Goal: Task Accomplishment & Management: Manage account settings

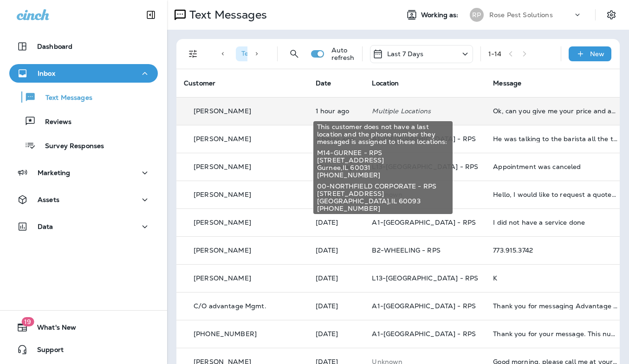
click at [415, 109] on p "Multiple Locations" at bounding box center [425, 110] width 106 height 7
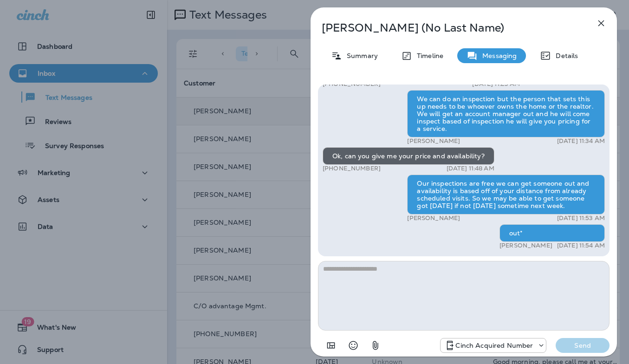
click at [598, 13] on div "[PERSON_NAME] (No Last Name) Summary Timeline Messaging Details Hello, I would …" at bounding box center [463, 184] width 306 height 355
click at [605, 25] on icon "button" at bounding box center [600, 23] width 11 height 11
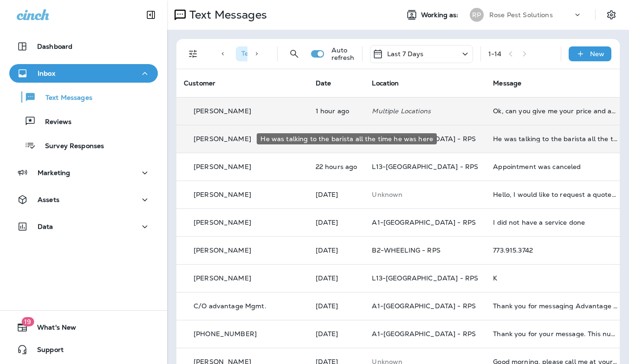
click at [493, 136] on div "He was talking to the barista all the time he was here" at bounding box center [555, 138] width 124 height 7
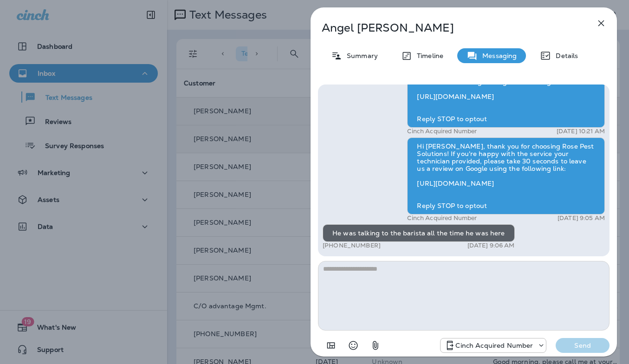
click at [603, 19] on icon "button" at bounding box center [600, 23] width 11 height 11
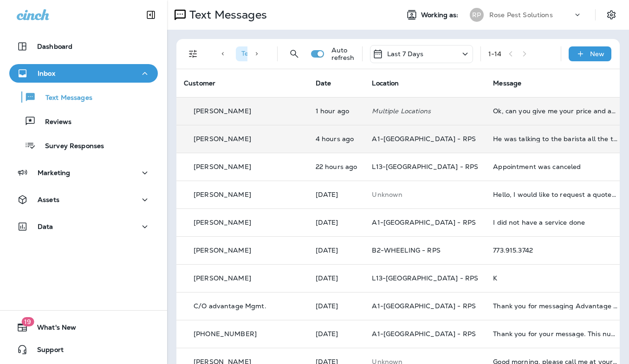
click at [509, 19] on div "Rose Pest Solutions" at bounding box center [531, 15] width 84 height 14
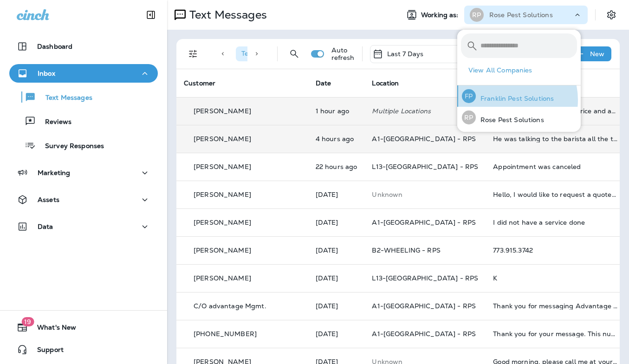
click at [506, 100] on p "Franklin Pest Solutions" at bounding box center [515, 98] width 78 height 7
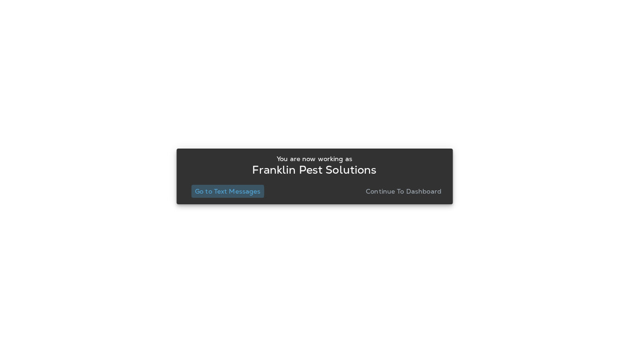
click at [224, 191] on p "Go to Text Messages" at bounding box center [228, 190] width 66 height 7
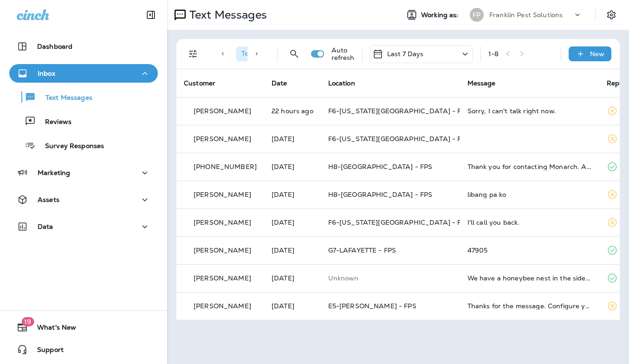
click at [524, 16] on p "Franklin Pest Solutions" at bounding box center [525, 14] width 73 height 7
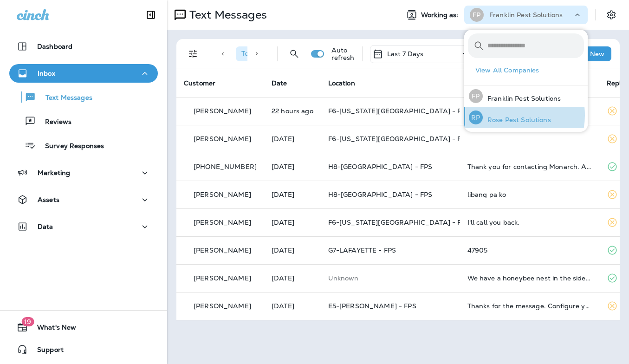
click at [509, 115] on div "[PERSON_NAME] Pest Solutions" at bounding box center [510, 117] width 90 height 21
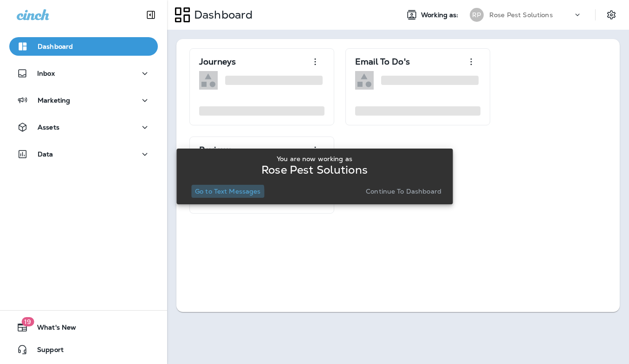
click at [221, 194] on p "Go to Text Messages" at bounding box center [228, 190] width 66 height 7
